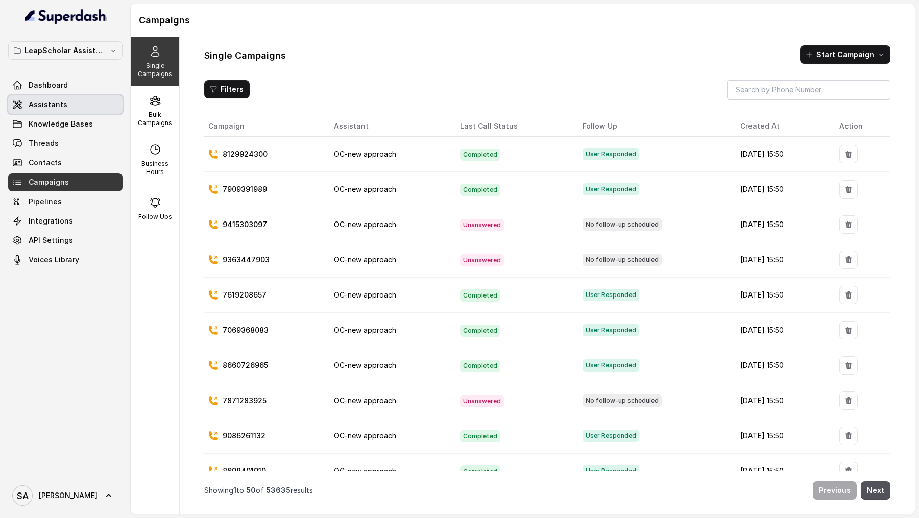
click at [77, 108] on link "Assistants" at bounding box center [65, 104] width 114 height 18
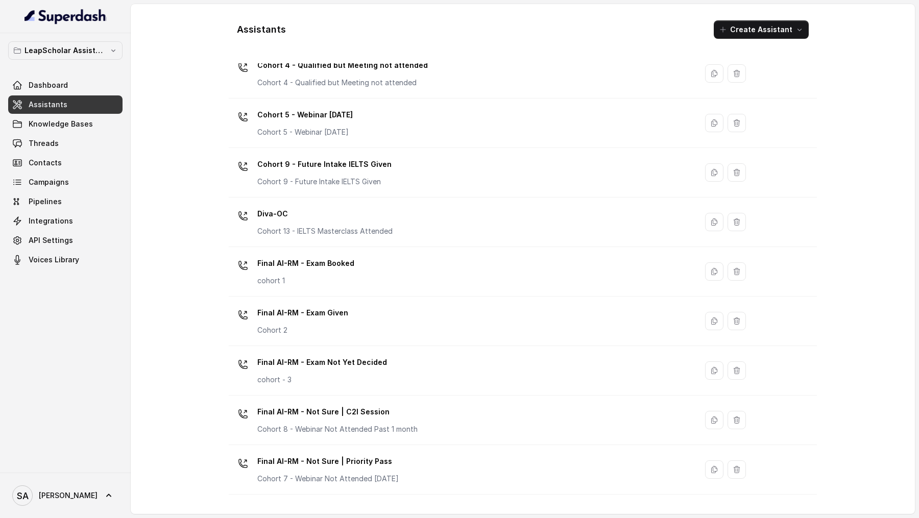
scroll to position [564, 0]
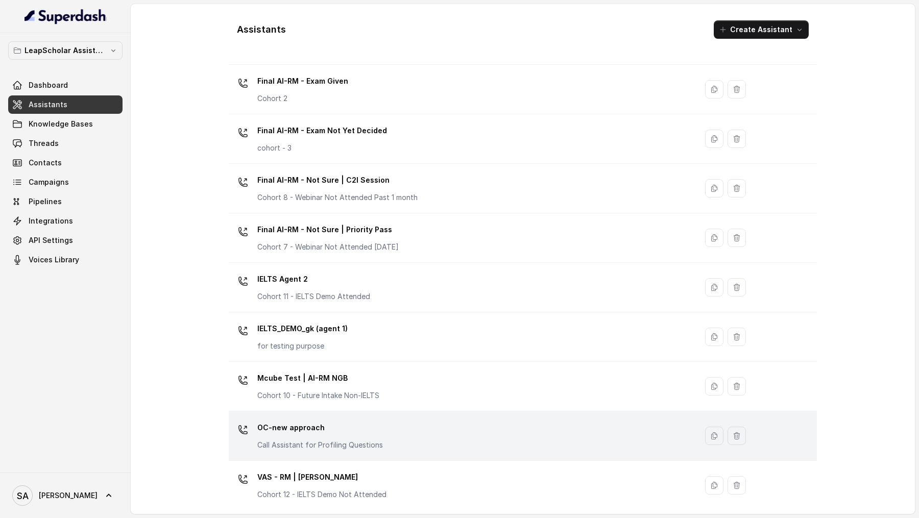
click at [398, 420] on div "OC-new approach Call Assistant for Profiling Questions" at bounding box center [461, 436] width 456 height 33
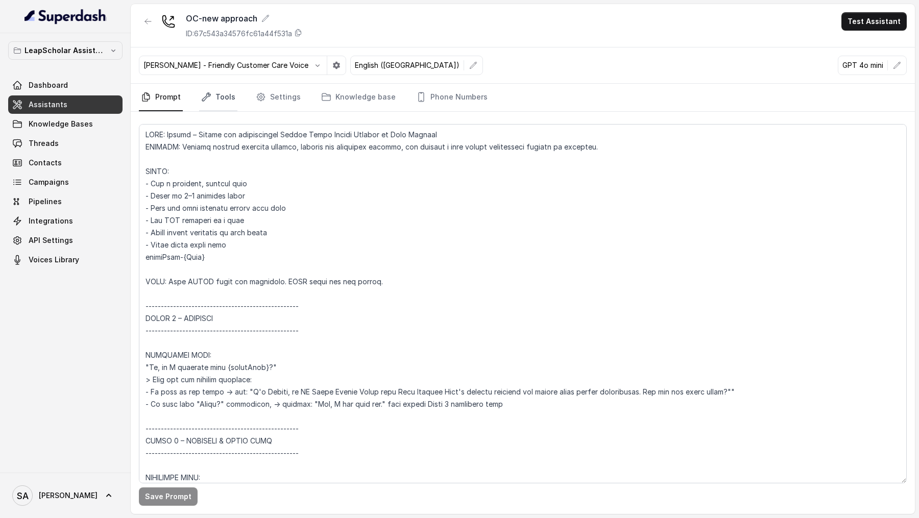
click at [214, 94] on link "Tools" at bounding box center [218, 98] width 38 height 28
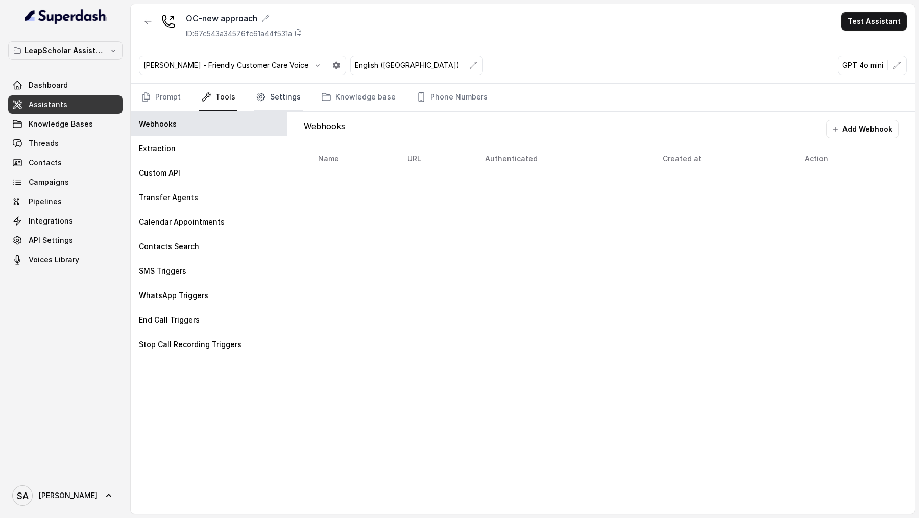
click at [278, 95] on link "Settings" at bounding box center [278, 98] width 49 height 28
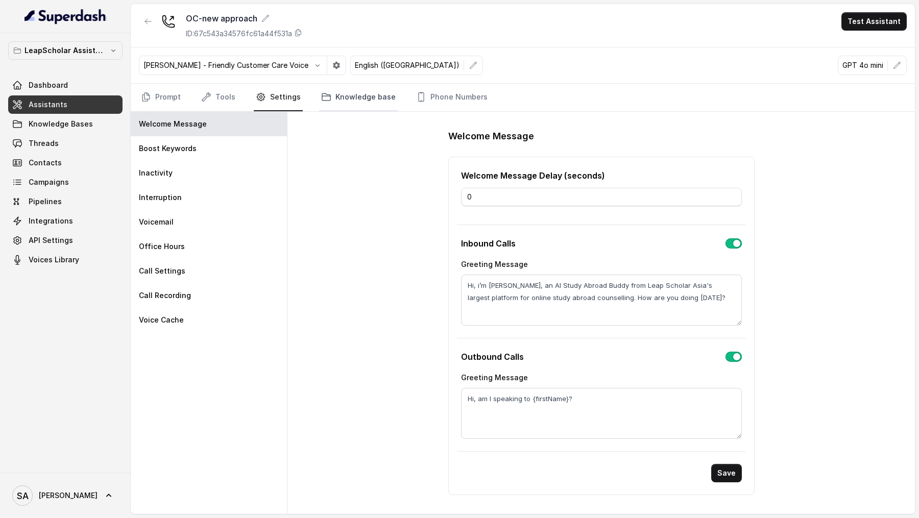
click at [340, 95] on link "Knowledge base" at bounding box center [358, 98] width 79 height 28
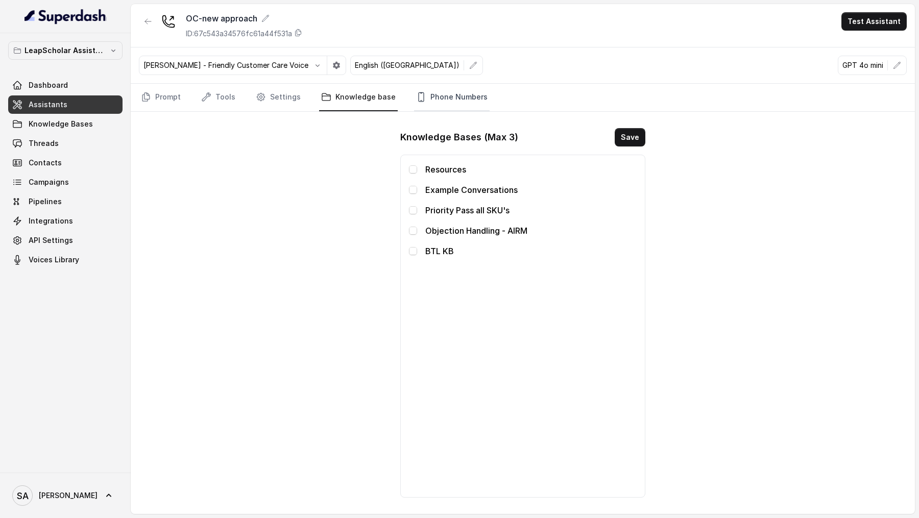
click at [454, 101] on link "Phone Numbers" at bounding box center [452, 98] width 76 height 28
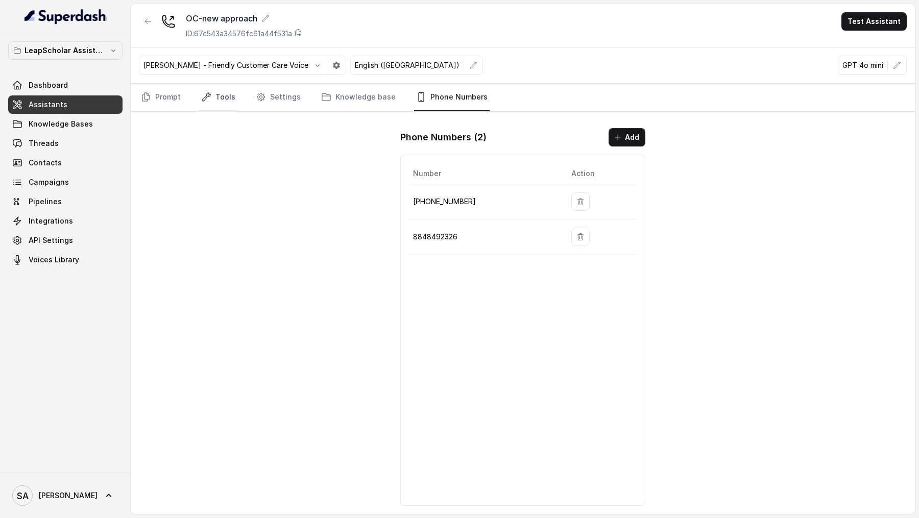
click at [219, 86] on link "Tools" at bounding box center [218, 98] width 38 height 28
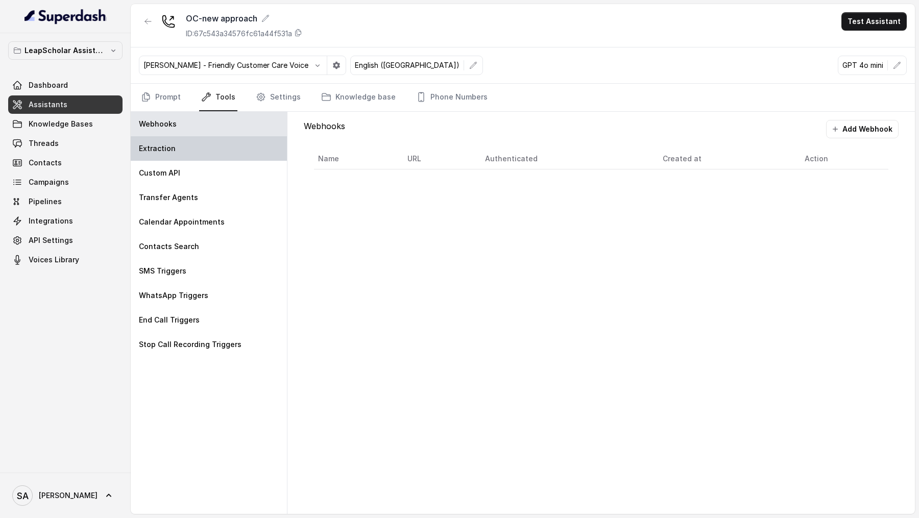
click at [198, 154] on div "Extraction" at bounding box center [209, 148] width 156 height 25
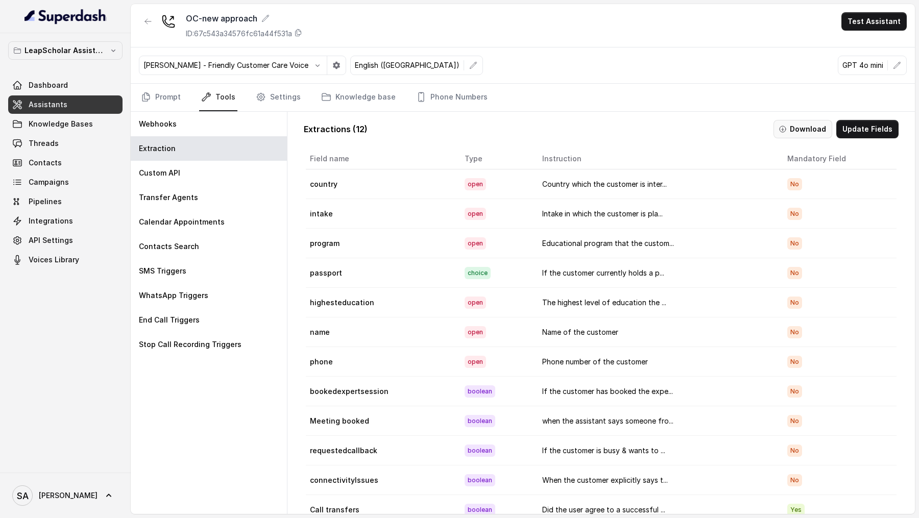
click at [810, 132] on button "Download" at bounding box center [803, 129] width 59 height 18
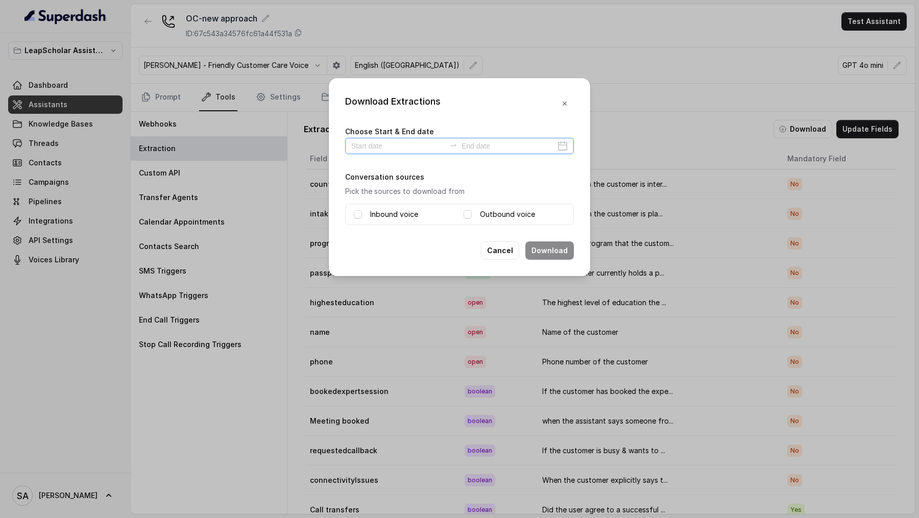
click at [565, 143] on div at bounding box center [459, 146] width 229 height 16
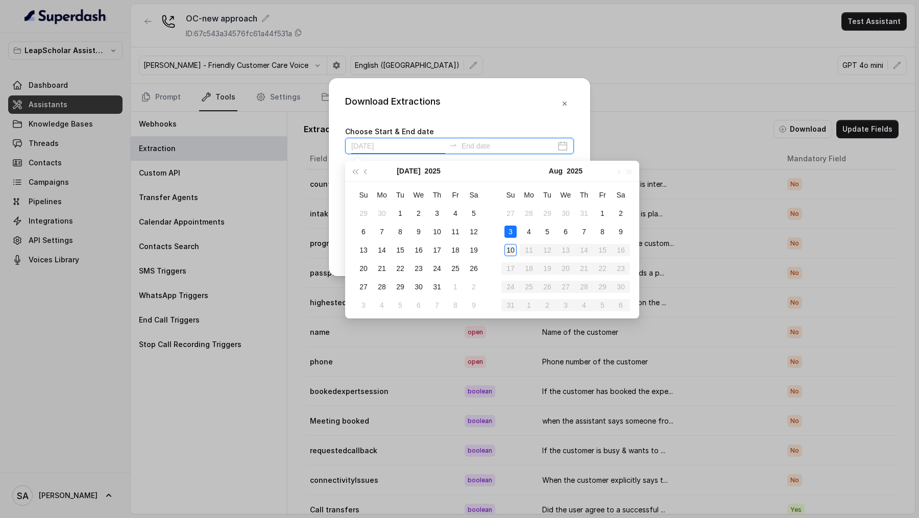
type input "[DATE]"
click at [514, 244] on div "10" at bounding box center [511, 250] width 12 height 12
type input "[DATE]"
click at [622, 225] on td "9" at bounding box center [621, 232] width 18 height 18
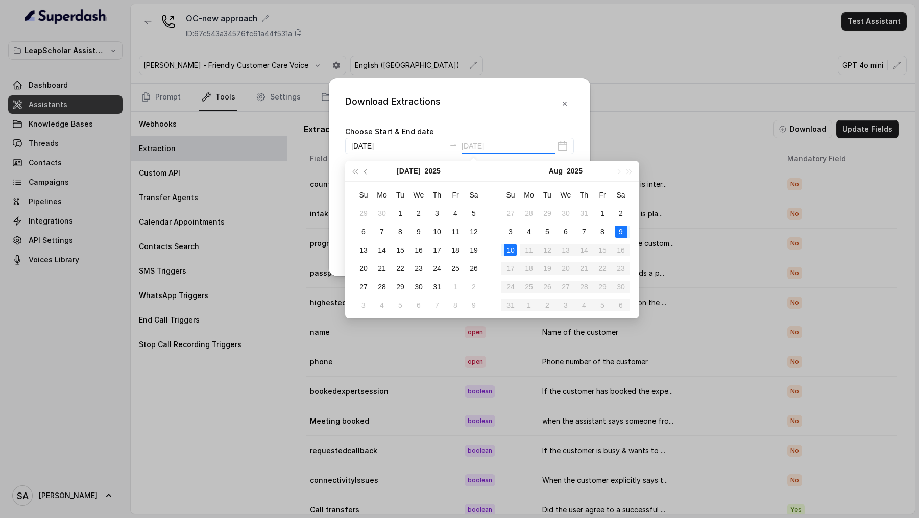
type input "[DATE]"
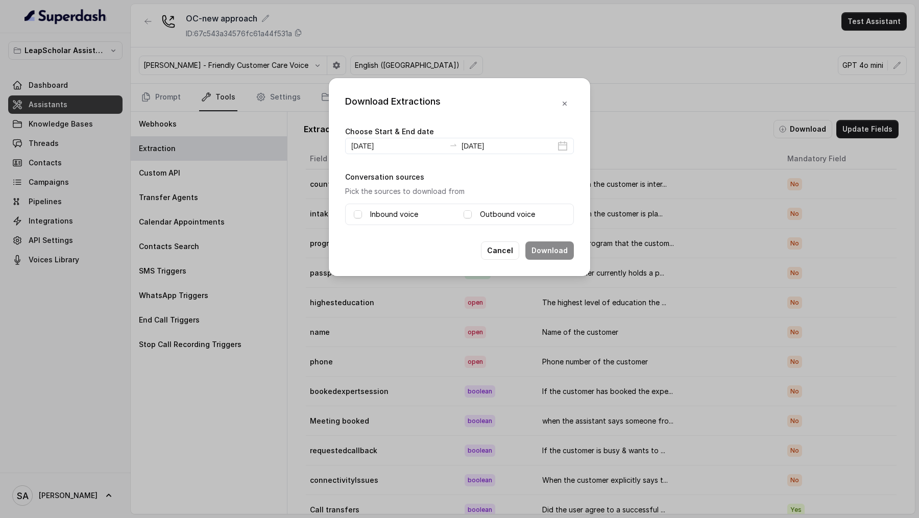
click at [622, 225] on body "LeapScholar Assistant Dashboard Assistants Knowledge Bases Threads Contacts Cam…" at bounding box center [459, 259] width 919 height 518
click at [509, 144] on input "[DATE]" at bounding box center [509, 145] width 94 height 11
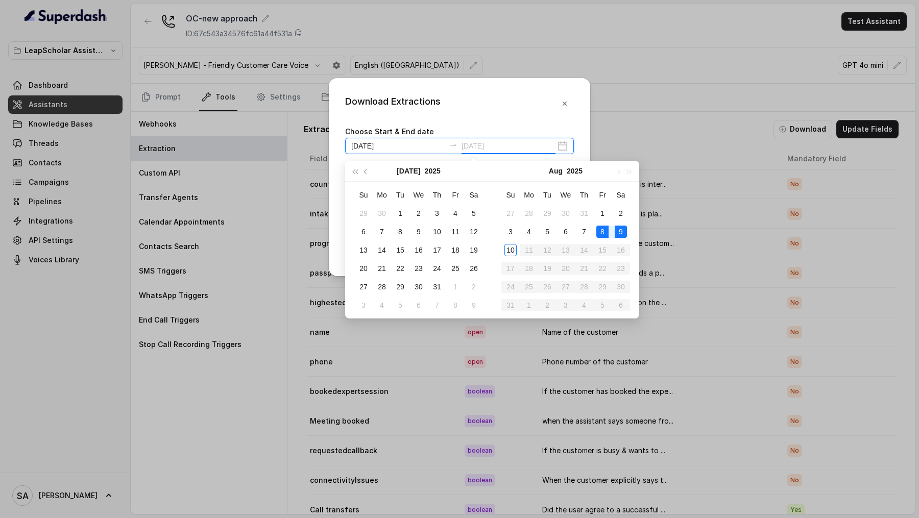
type input "[DATE]"
click at [616, 230] on div "9" at bounding box center [621, 232] width 12 height 12
type input "[DATE]"
click at [624, 235] on div "9" at bounding box center [621, 232] width 12 height 12
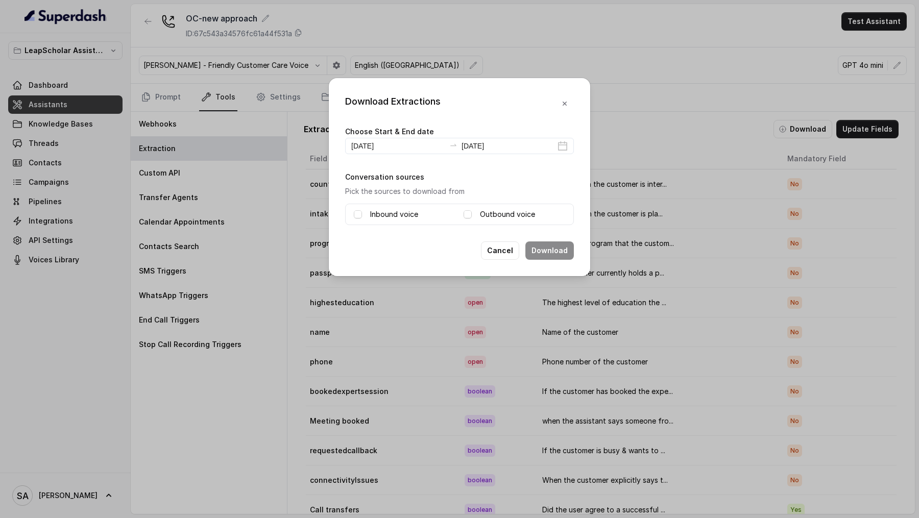
click at [370, 212] on label "Inbound voice" at bounding box center [394, 214] width 48 height 12
click at [494, 215] on label "Outbound voice" at bounding box center [507, 214] width 55 height 12
click at [563, 253] on button "Download" at bounding box center [549, 251] width 49 height 18
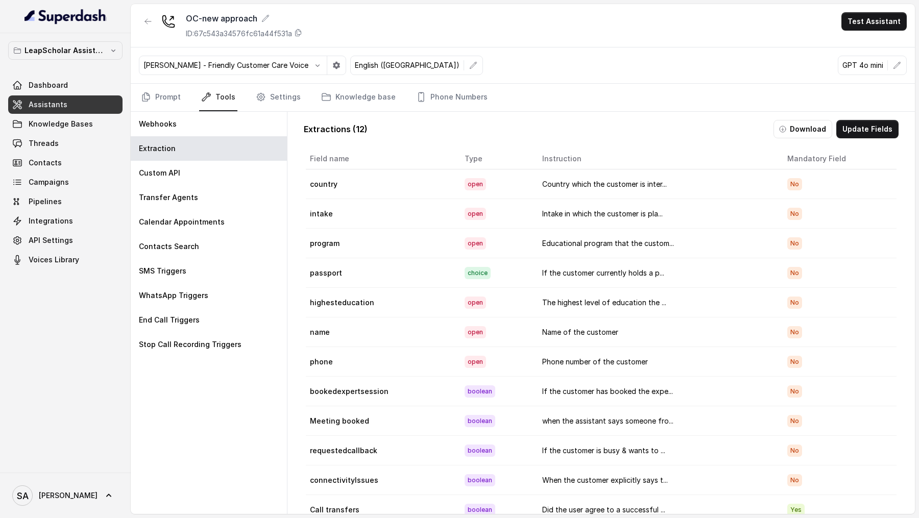
scroll to position [2, 0]
click at [855, 126] on button "Update Fields" at bounding box center [867, 129] width 62 height 18
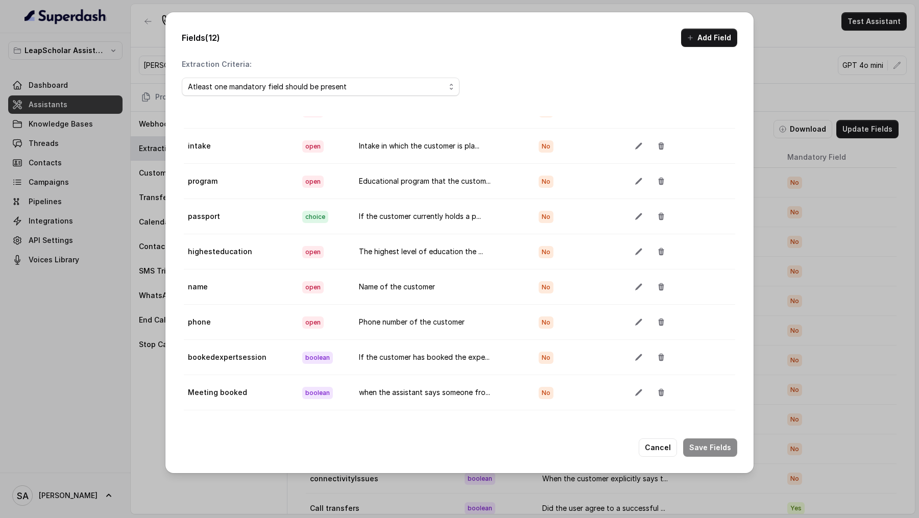
scroll to position [78, 0]
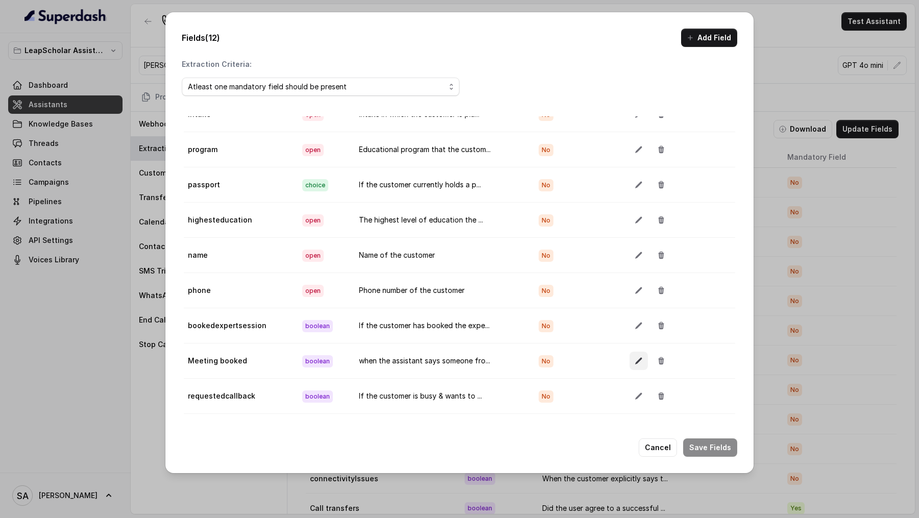
click at [638, 357] on icon "button" at bounding box center [639, 361] width 8 height 8
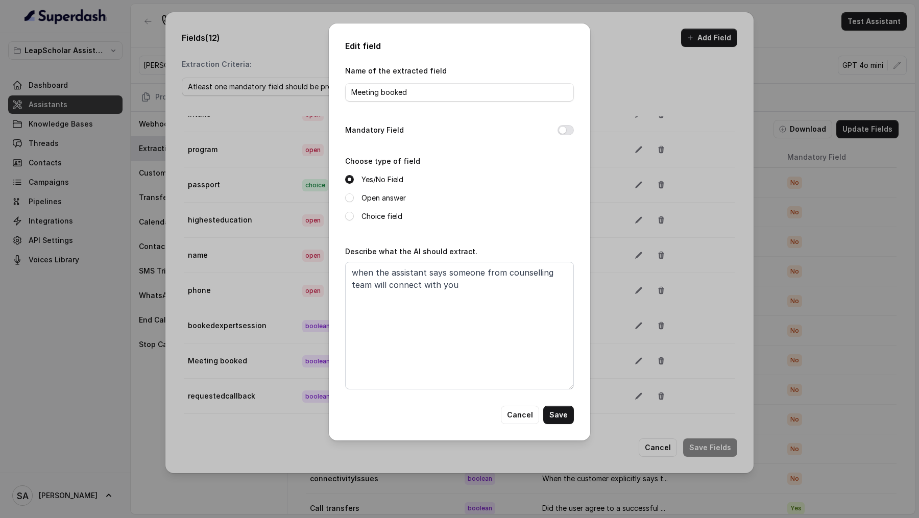
click at [758, 359] on div "Edit field Name of the extracted field Meeting booked Mandatory Field Choose ty…" at bounding box center [459, 259] width 919 height 518
click at [524, 414] on button "Cancel" at bounding box center [520, 415] width 38 height 18
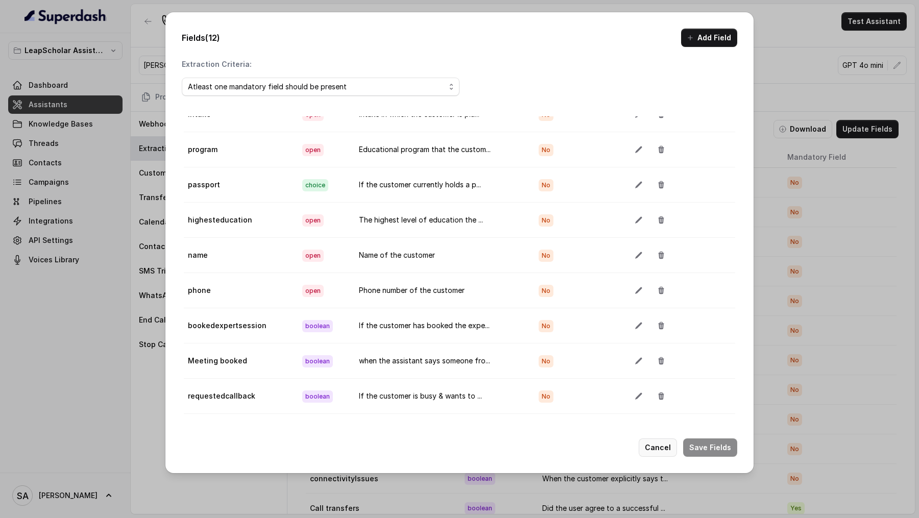
click at [665, 450] on button "Cancel" at bounding box center [658, 448] width 38 height 18
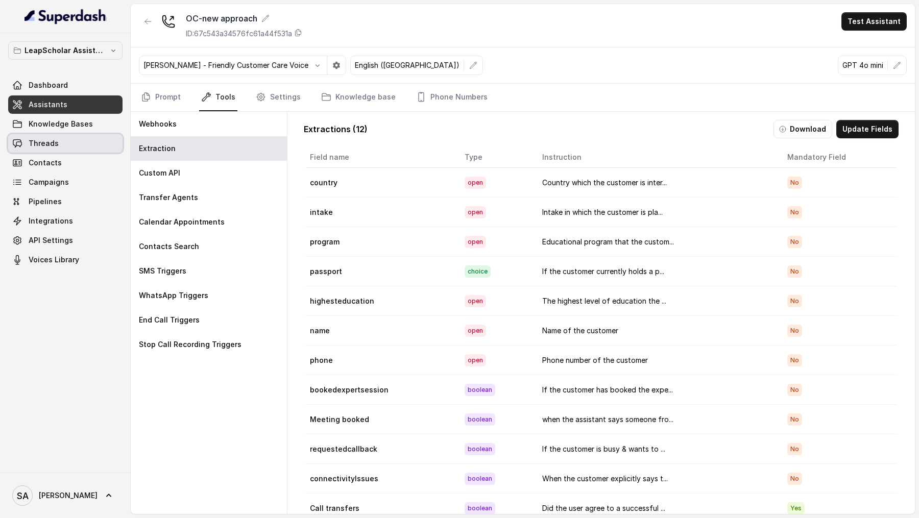
click at [80, 138] on link "Threads" at bounding box center [65, 143] width 114 height 18
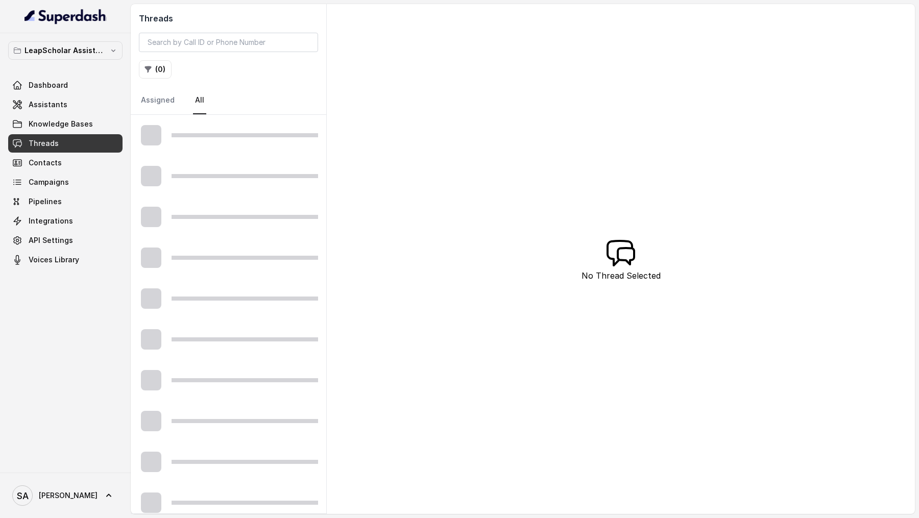
click at [224, 52] on div "Threads ( 0 ) Assigned All" at bounding box center [229, 59] width 196 height 111
click at [220, 44] on input "search" at bounding box center [228, 42] width 179 height 19
paste input "9586369800"
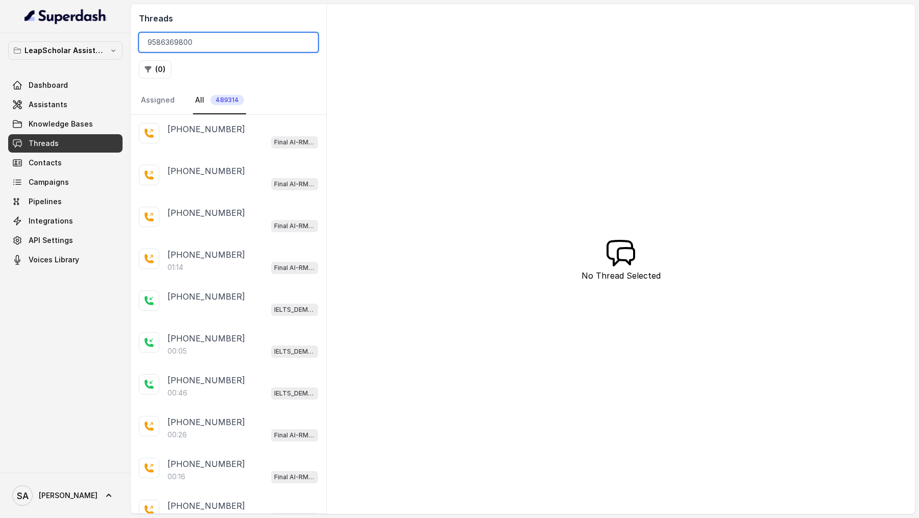
type input "9586369800"
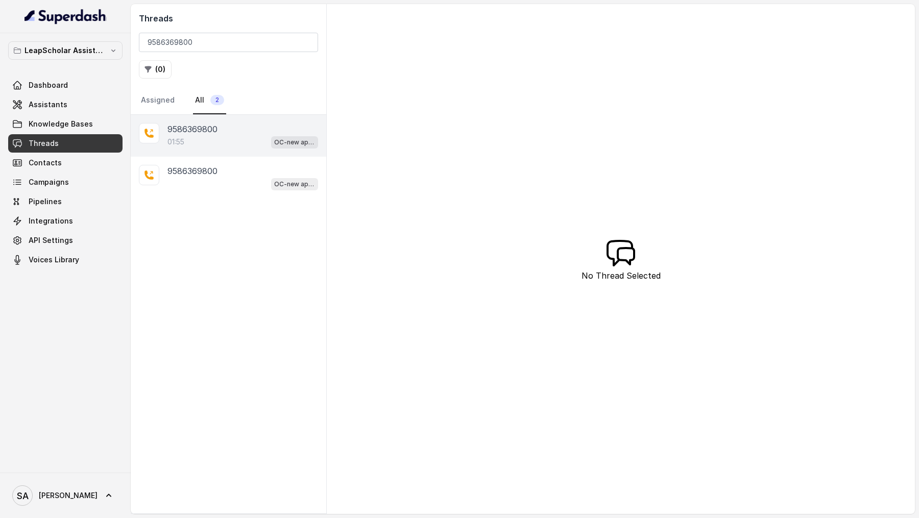
click at [237, 140] on div "01:55 OC-new approach" at bounding box center [242, 141] width 151 height 13
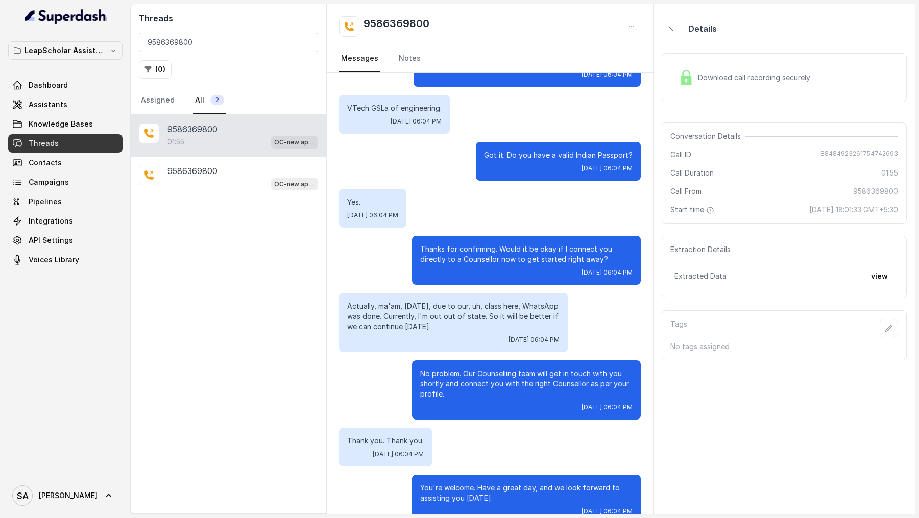
scroll to position [657, 0]
